Goal: Check status: Check status

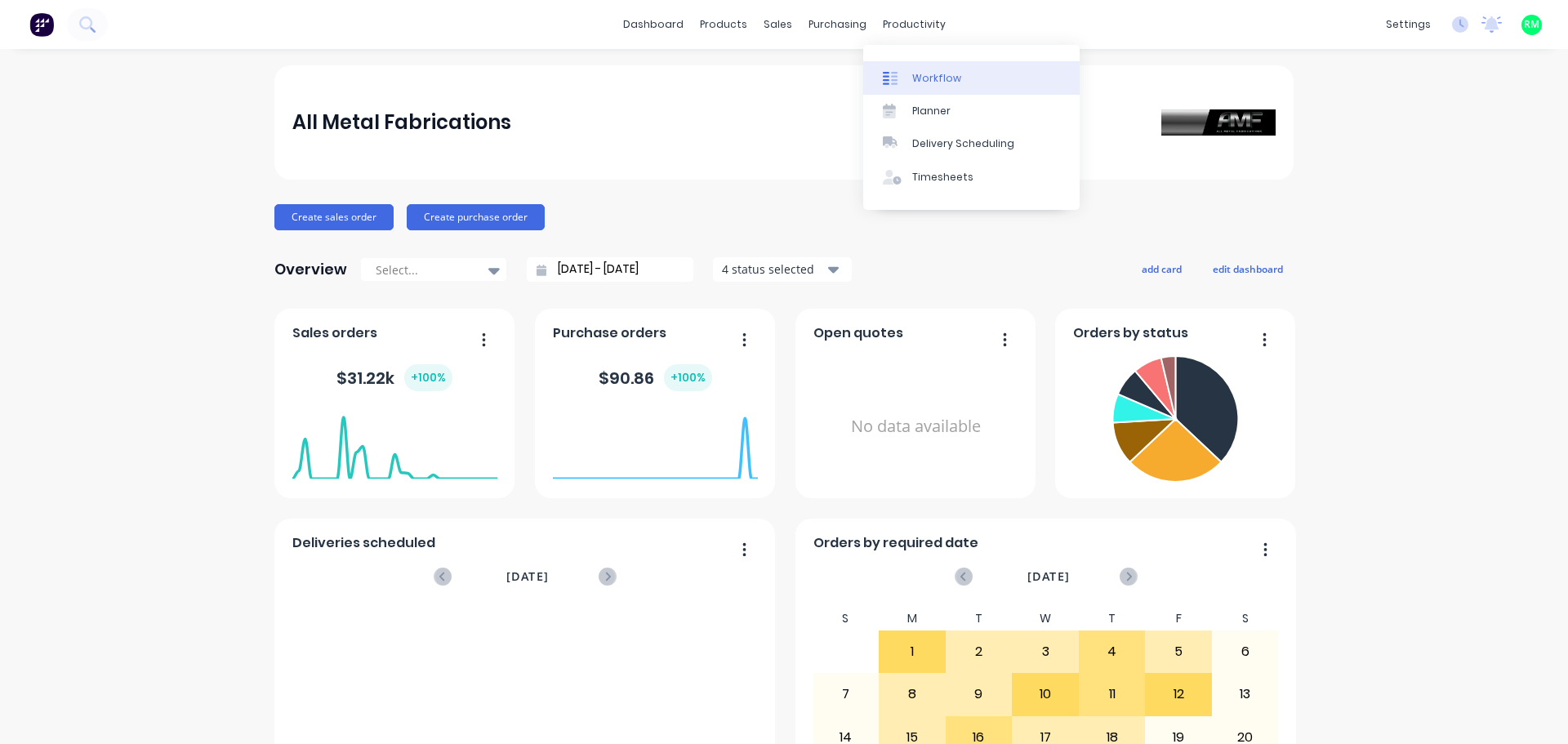
click at [943, 79] on div "Workflow" at bounding box center [937, 78] width 49 height 15
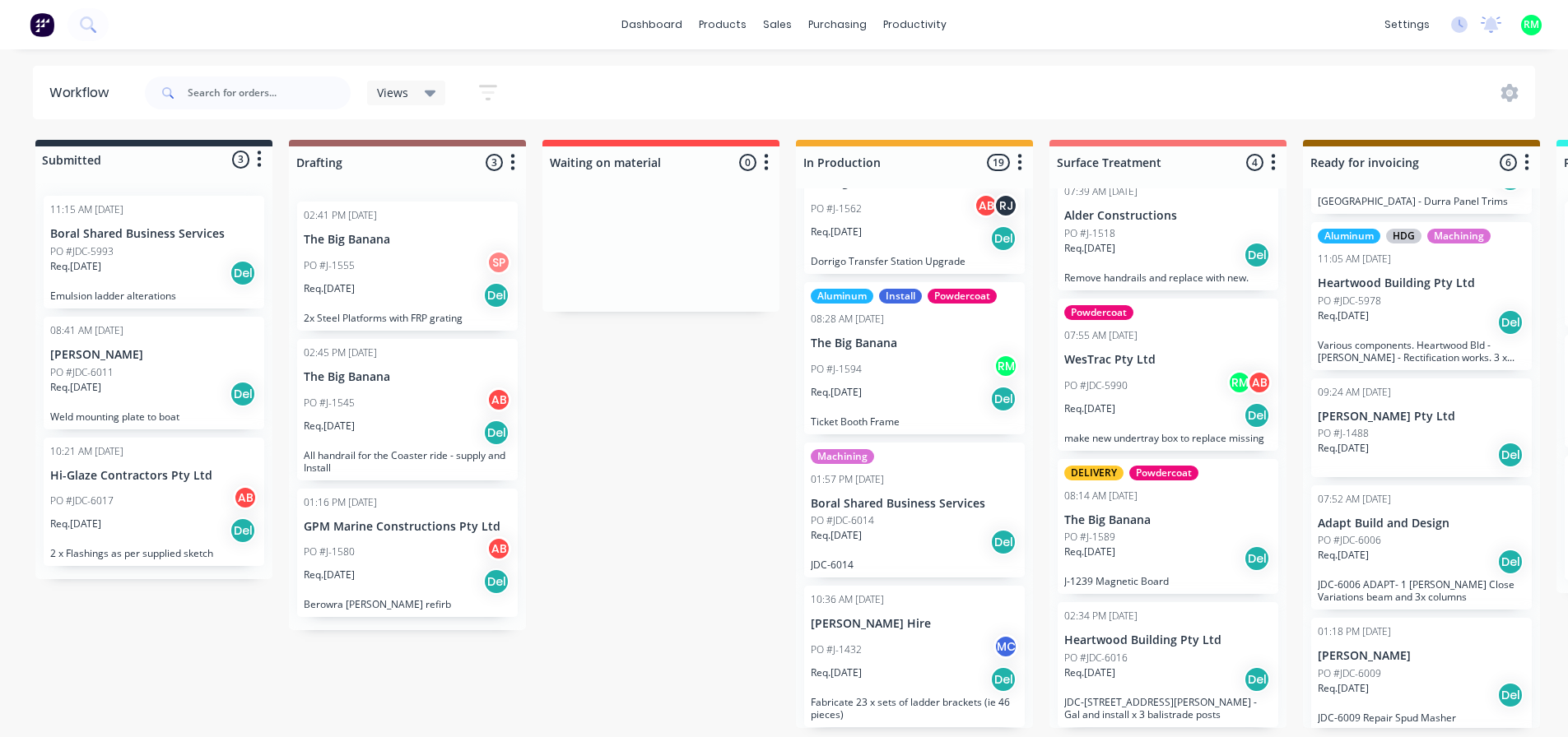
scroll to position [242, 0]
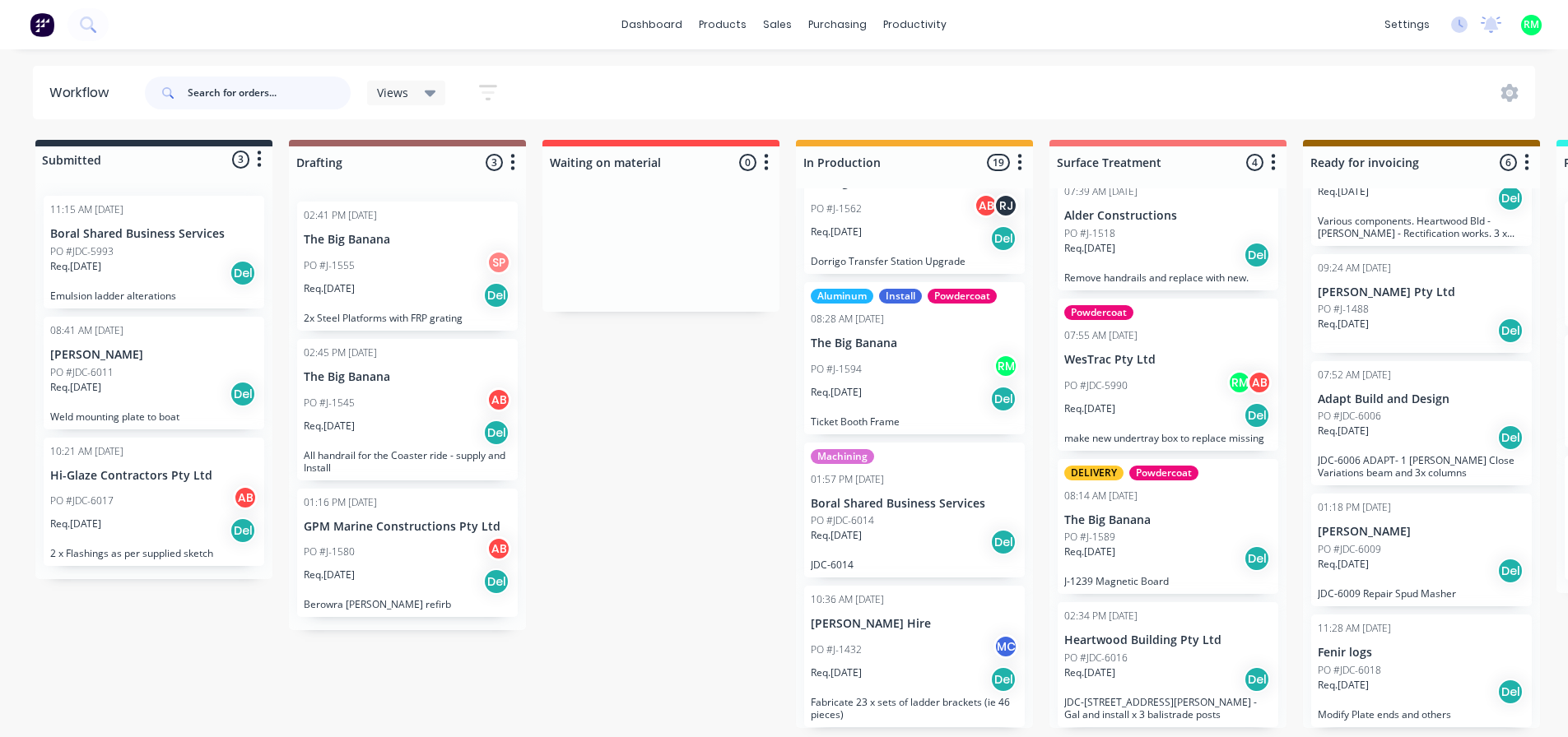
click at [217, 92] on input "text" at bounding box center [269, 93] width 163 height 33
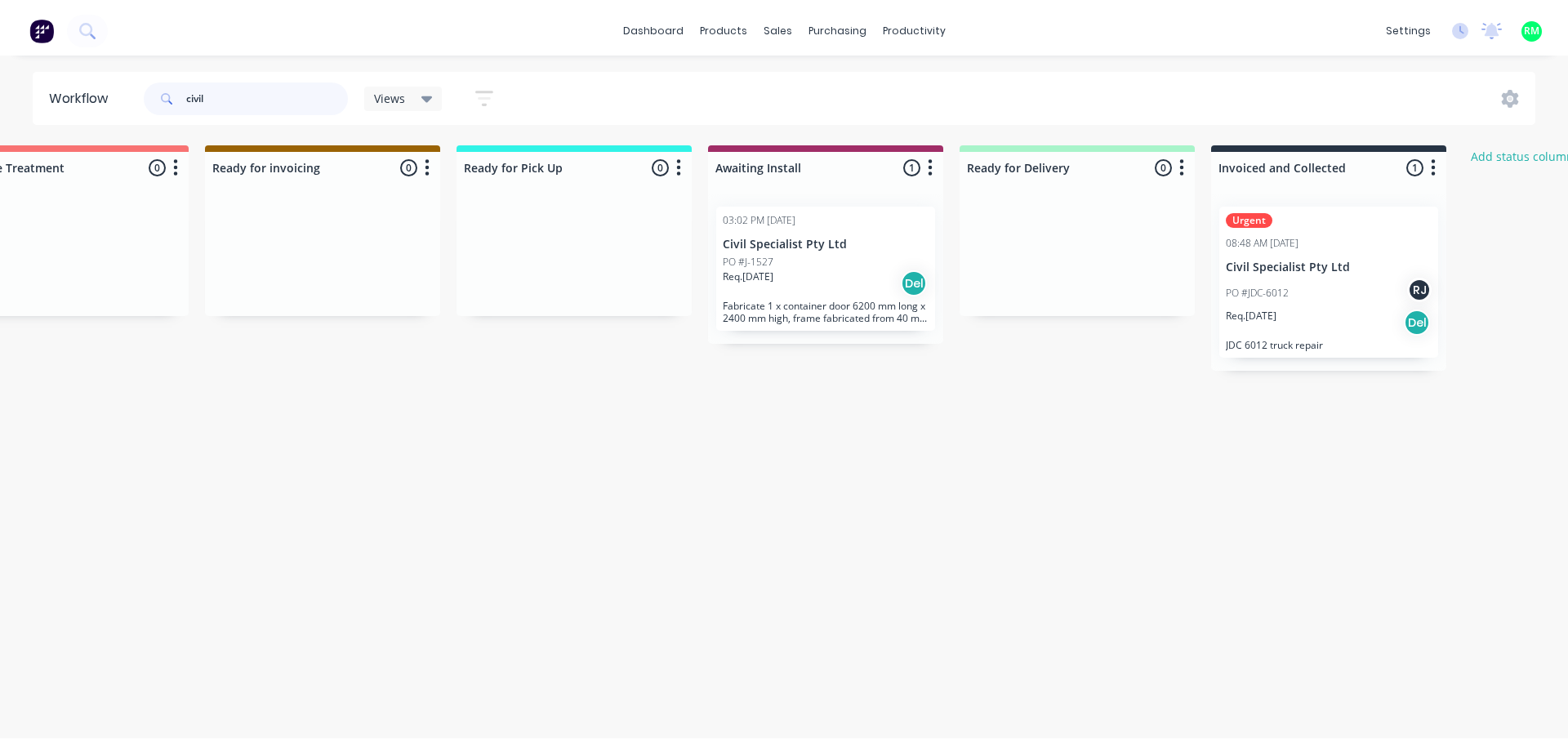
scroll to position [0, 1091]
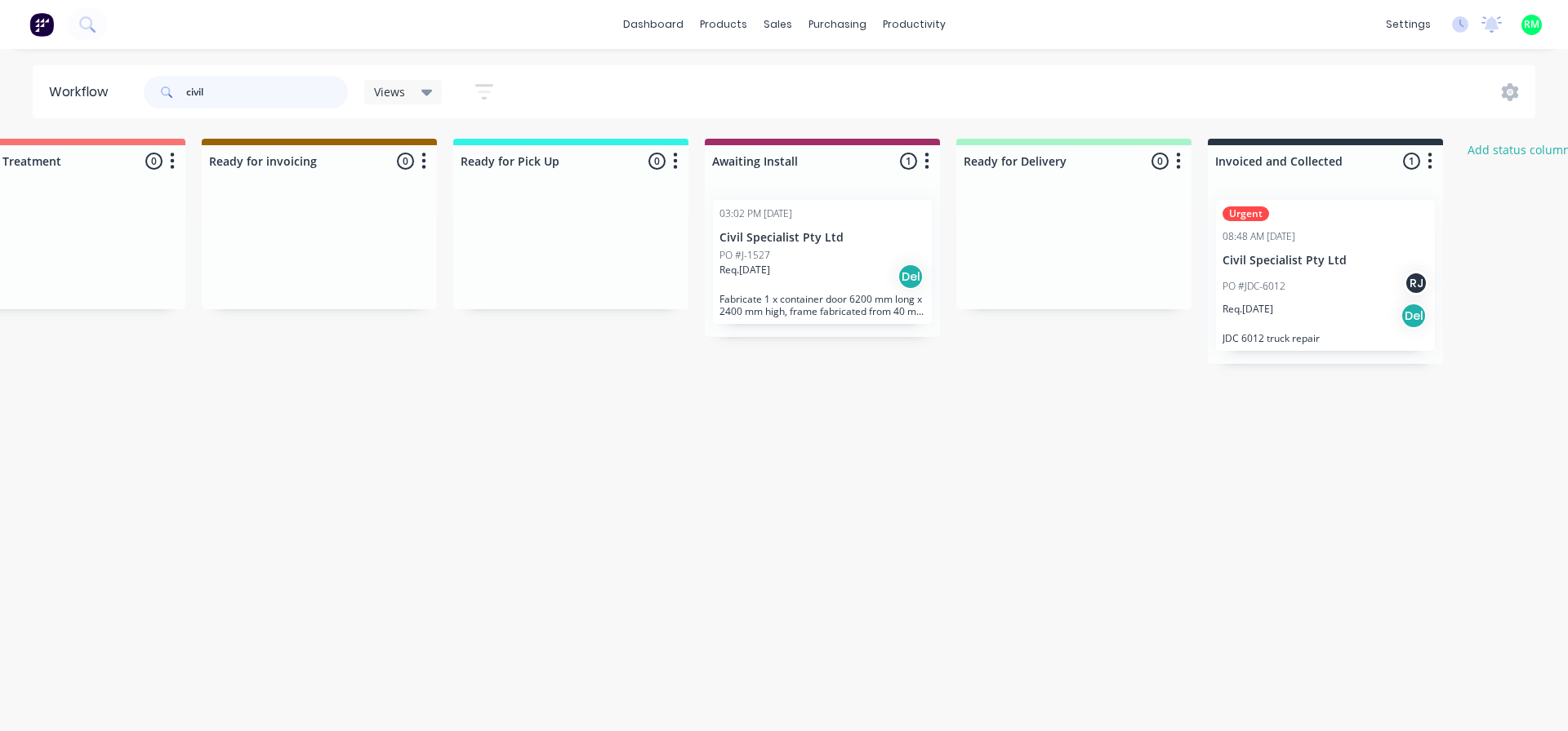
type input "civil"
click at [766, 258] on p "PO #J-1527" at bounding box center [744, 255] width 51 height 15
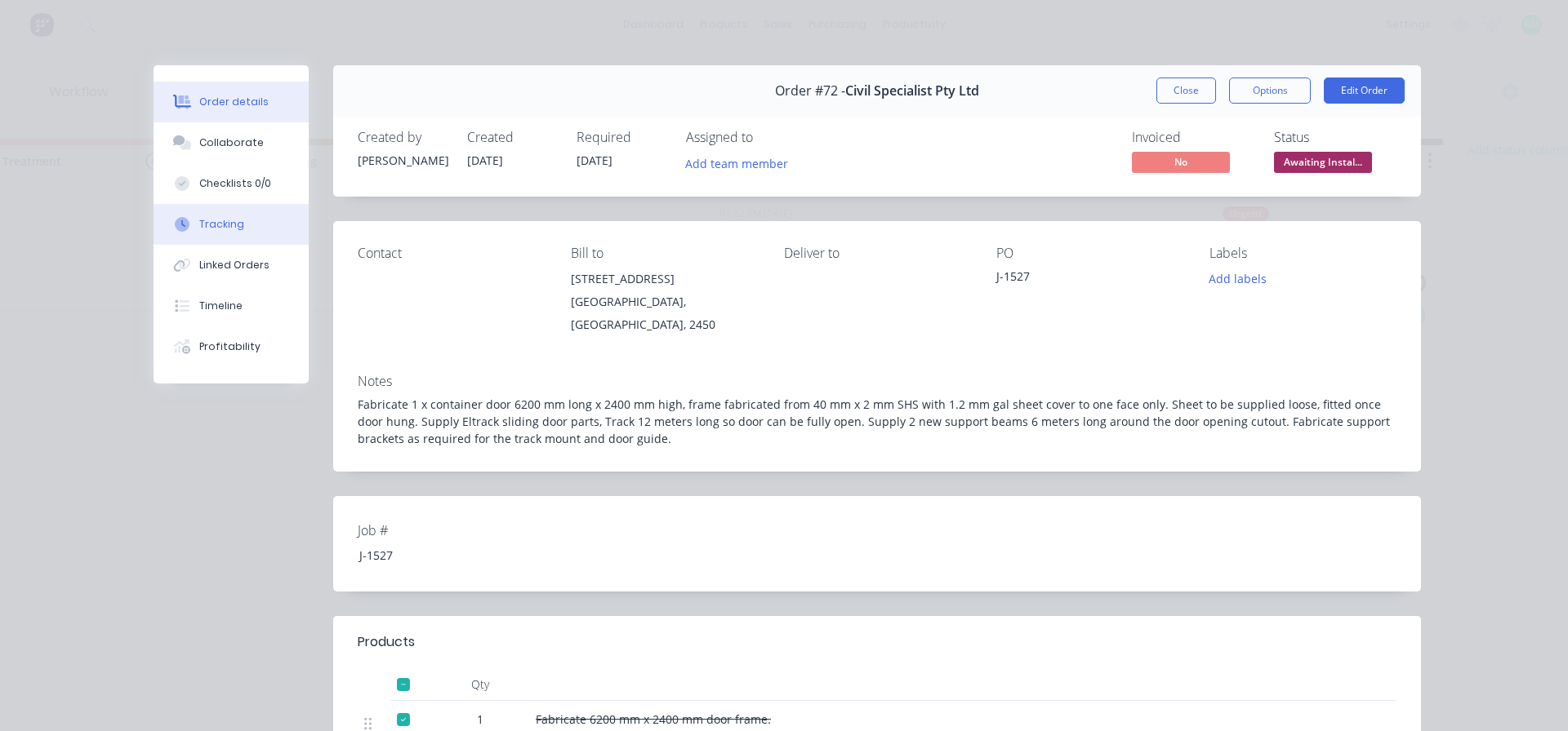
click at [263, 226] on button "Tracking" at bounding box center [231, 225] width 155 height 41
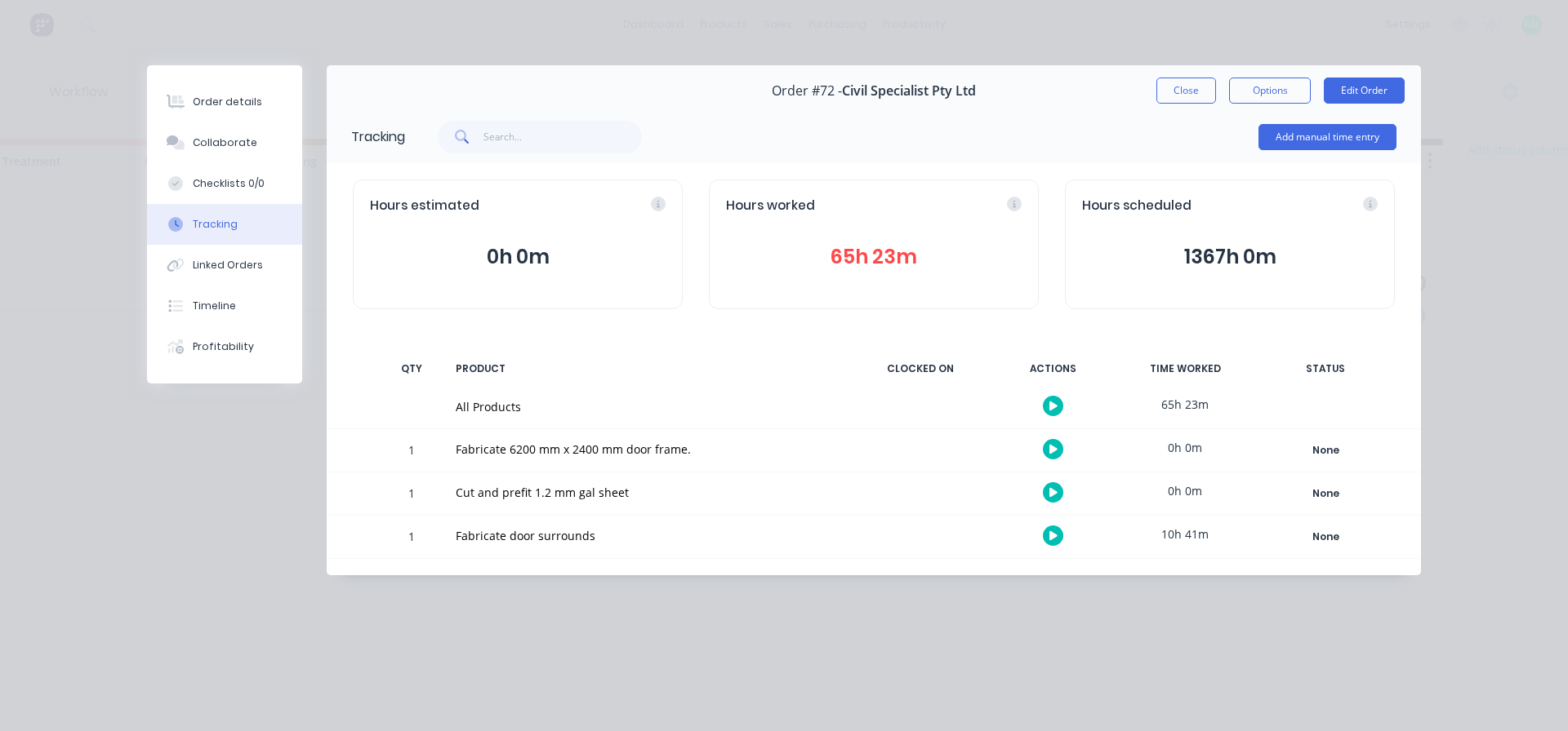
click at [854, 255] on button "65h 23m" at bounding box center [874, 256] width 296 height 31
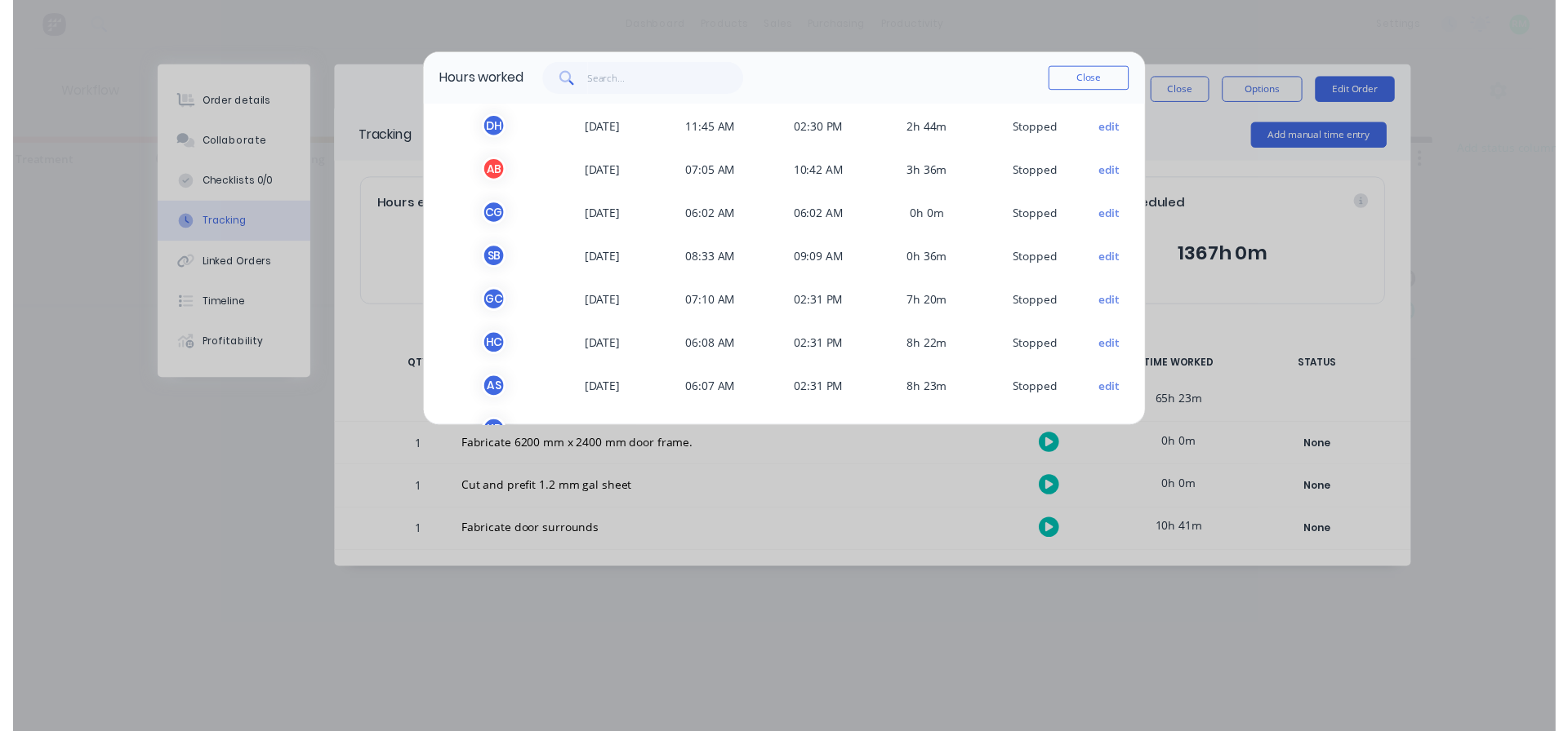
scroll to position [0, 0]
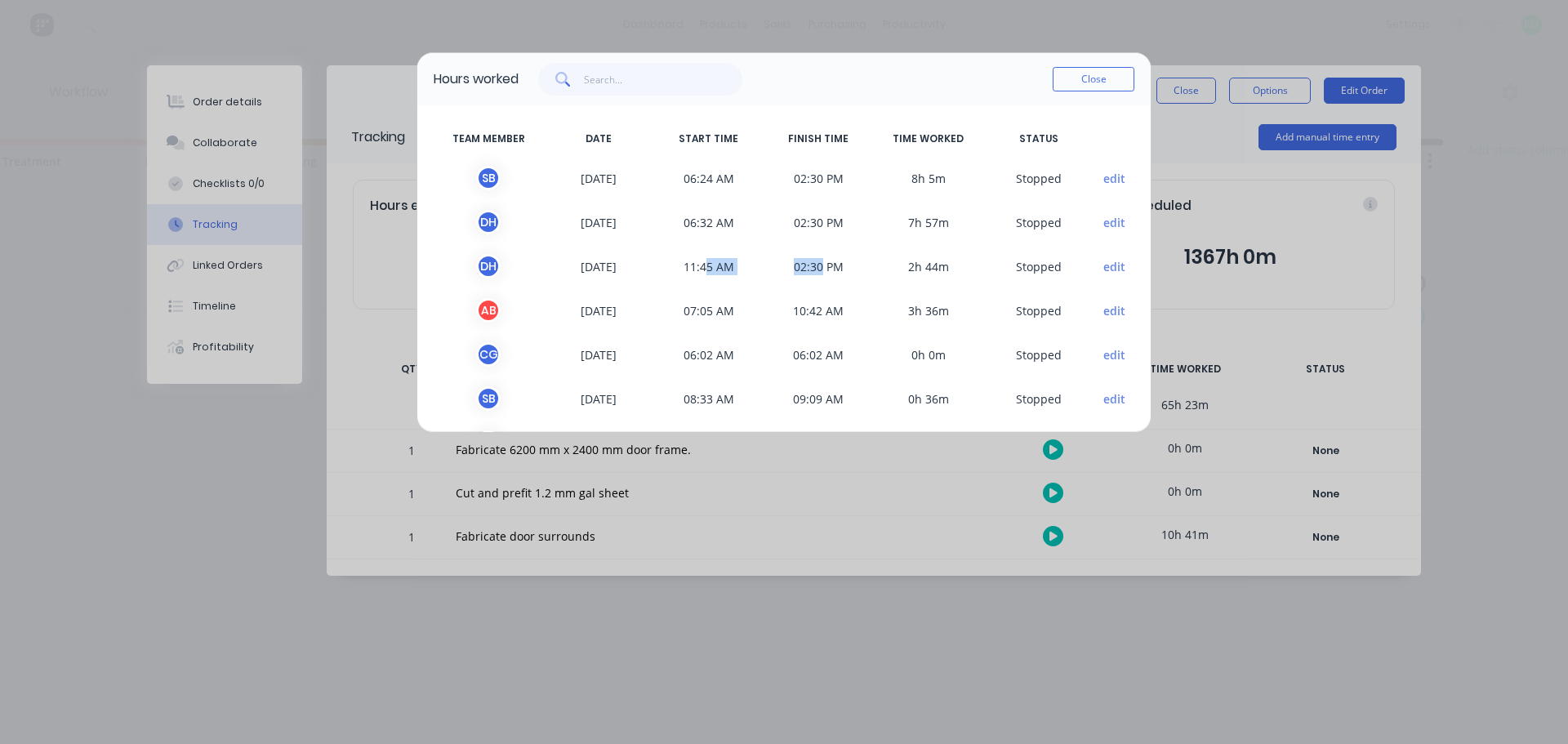
drag, startPoint x: 708, startPoint y: 265, endPoint x: 816, endPoint y: 254, distance: 108.6
click at [816, 254] on div "D H [DATE] 11:45 AM 02:30 PM 2h 44m S topped edit" at bounding box center [784, 266] width 701 height 44
click at [680, 267] on span "11:45 AM" at bounding box center [708, 266] width 111 height 25
drag, startPoint x: 680, startPoint y: 267, endPoint x: 838, endPoint y: 273, distance: 158.1
click at [838, 273] on div "D H [DATE] 11:45 AM 02:30 PM 2h 44m S topped edit" at bounding box center [784, 266] width 701 height 44
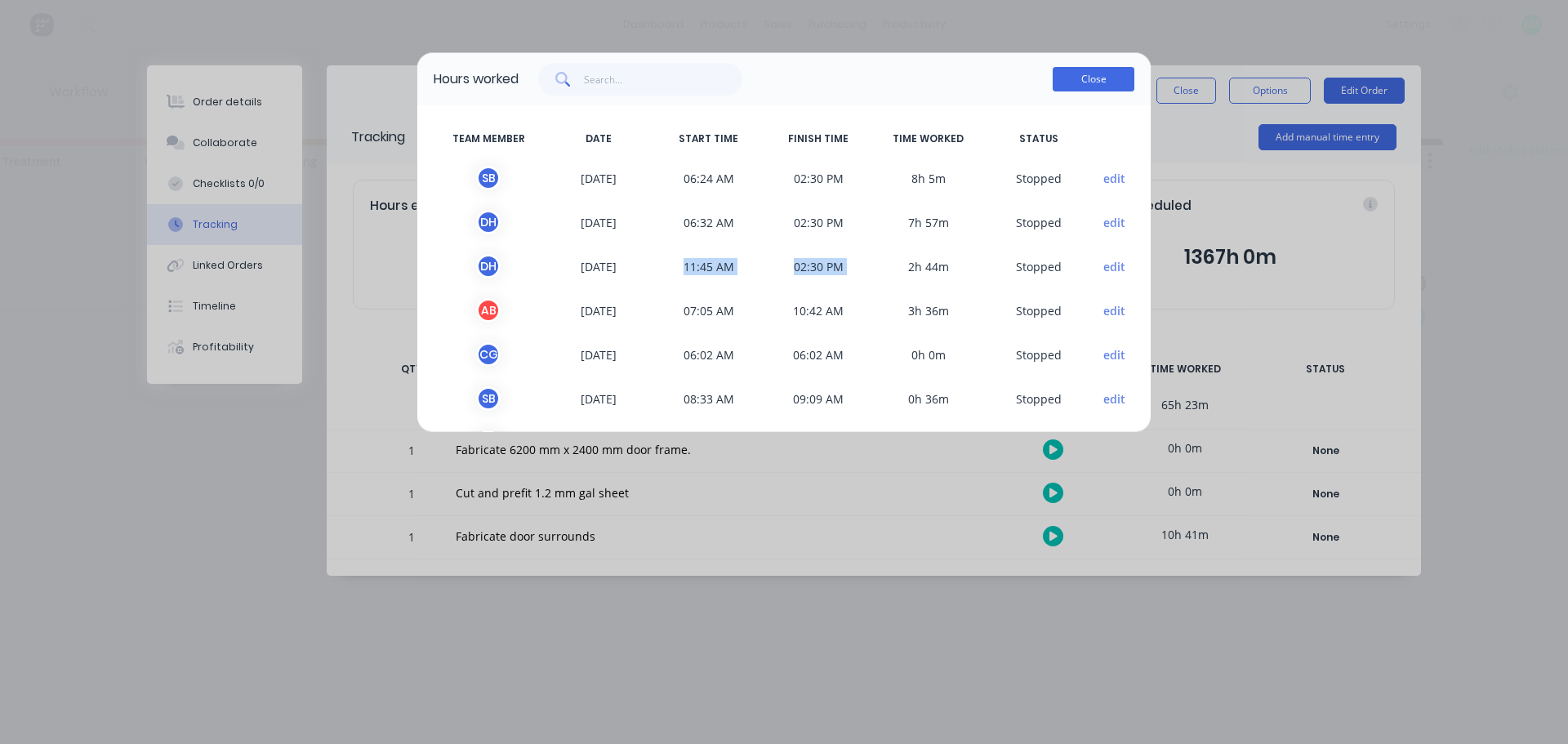
click at [1096, 88] on button "Close" at bounding box center [1093, 79] width 82 height 25
